Goal: Transaction & Acquisition: Purchase product/service

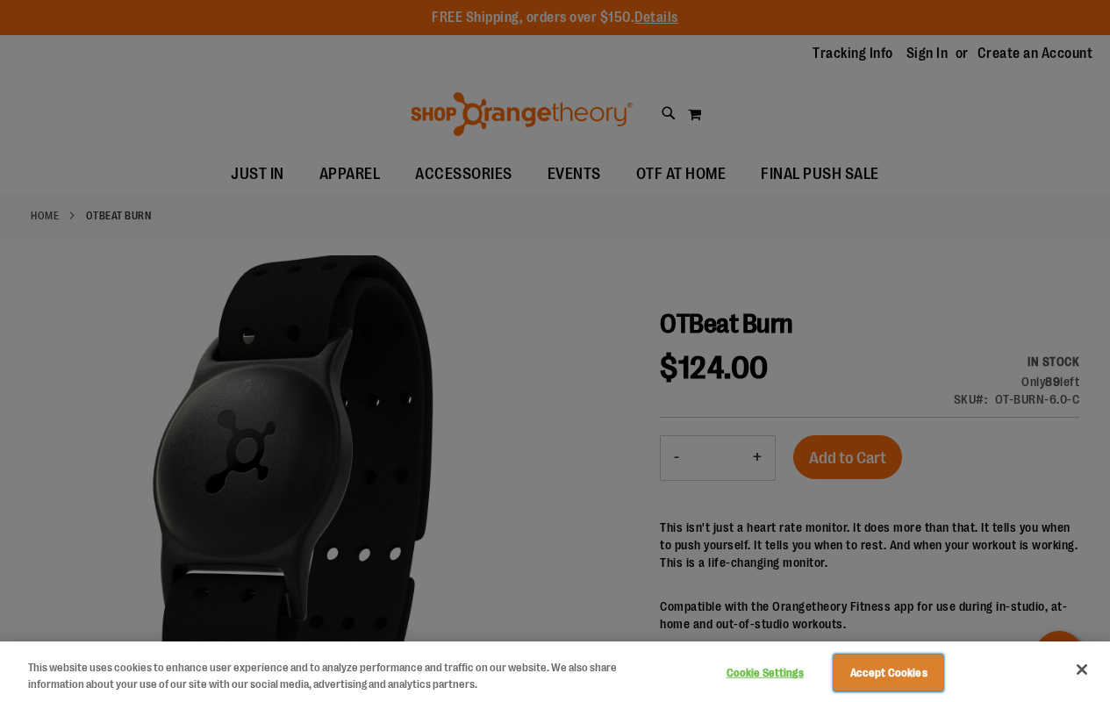
click at [910, 672] on button "Accept Cookies" at bounding box center [889, 673] width 110 height 37
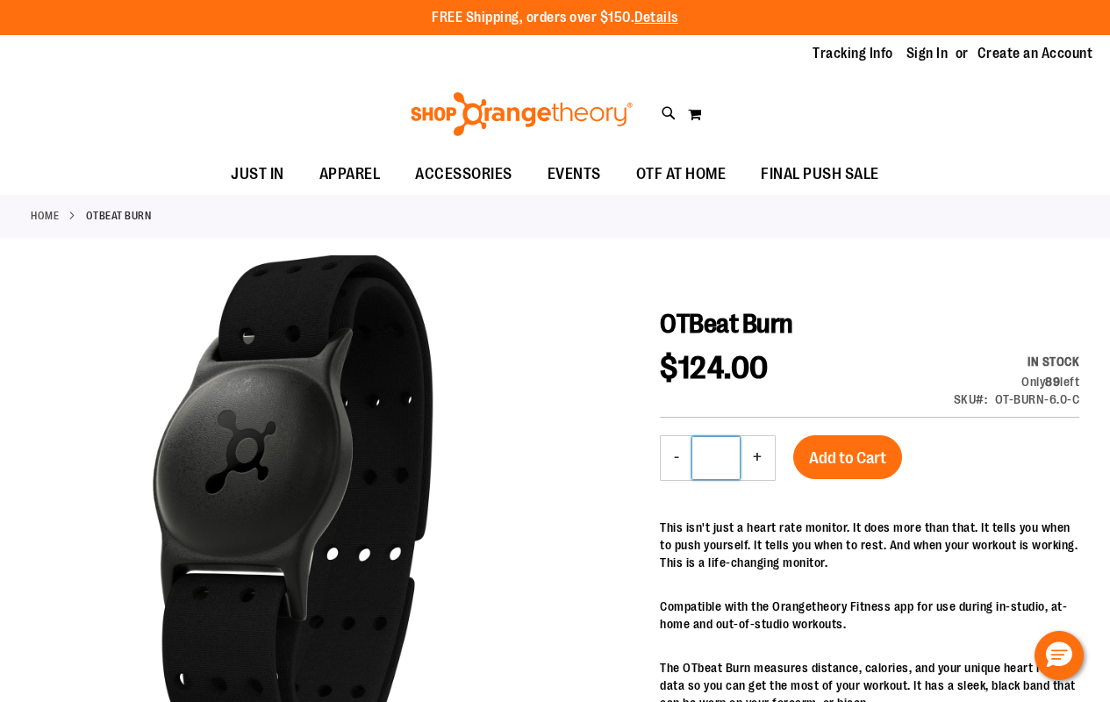
click at [716, 457] on input "*" at bounding box center [716, 458] width 47 height 42
type input "*"
click at [848, 456] on span "Add to Cart" at bounding box center [847, 458] width 77 height 19
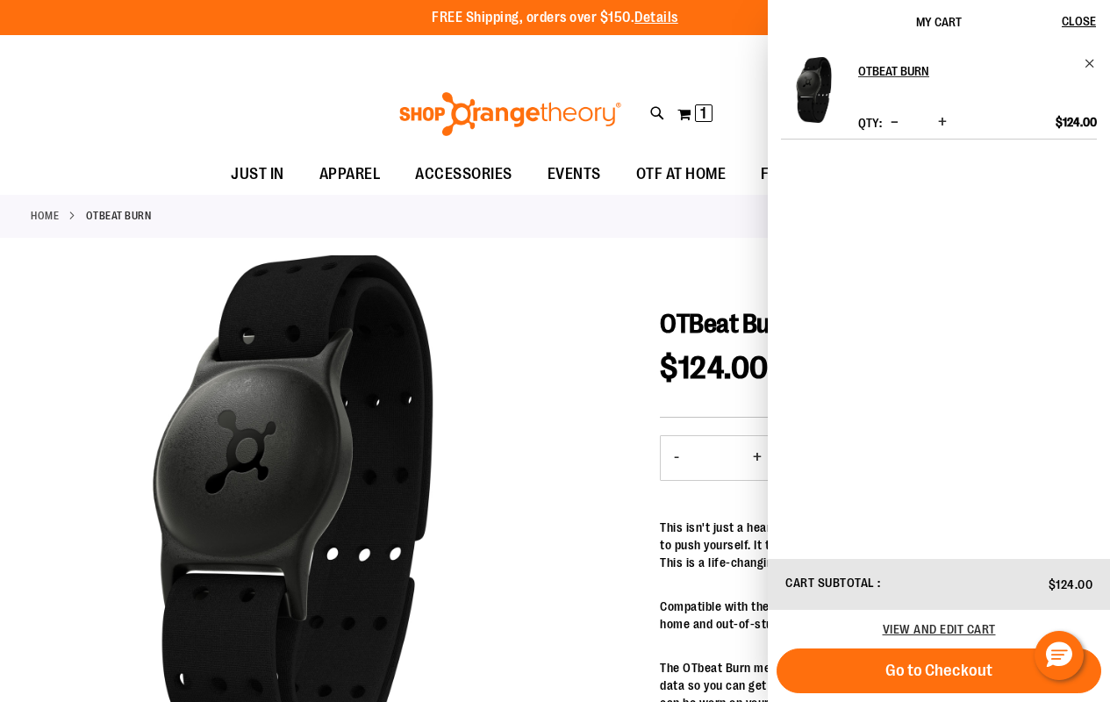
click at [939, 671] on span "Go to Checkout" at bounding box center [939, 670] width 107 height 19
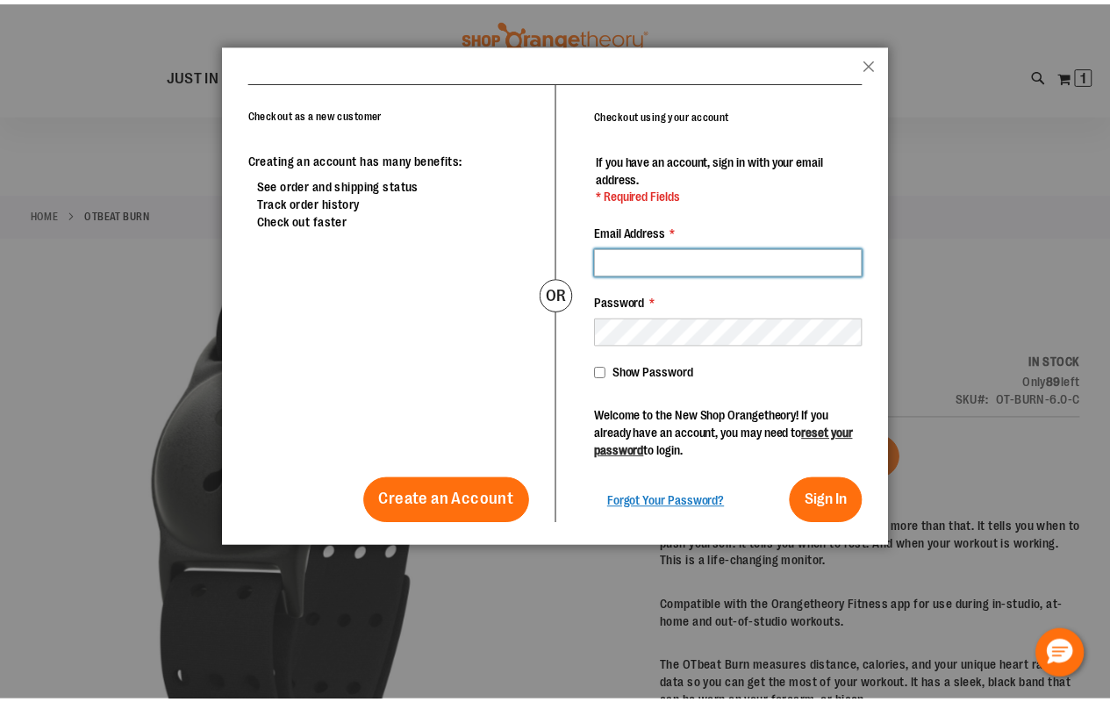
scroll to position [87, 0]
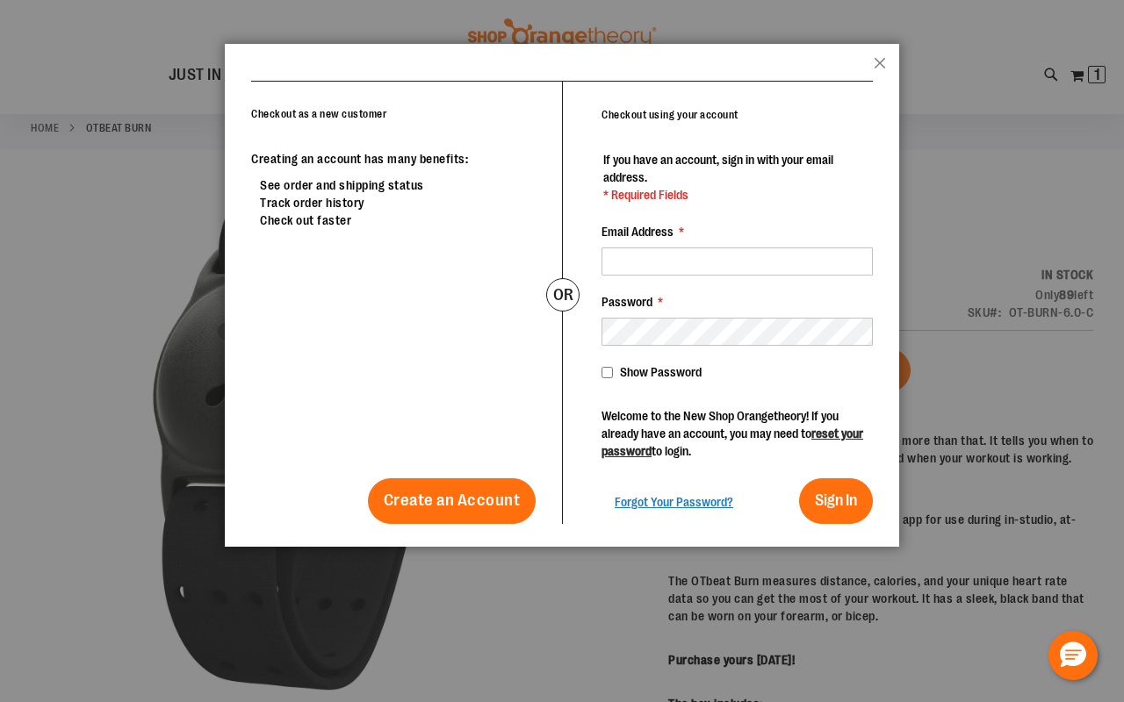
click at [880, 68] on button "Close" at bounding box center [879, 68] width 12 height 23
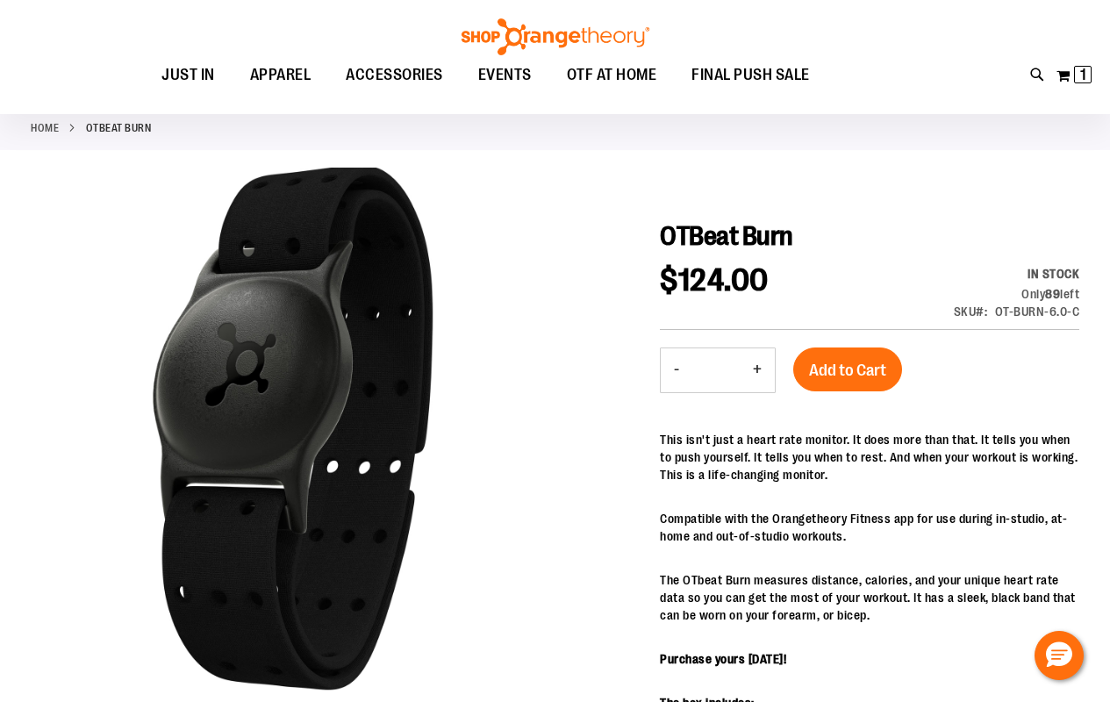
click at [1074, 75] on span "1 1 items" at bounding box center [1083, 75] width 18 height 18
